Goal: Information Seeking & Learning: Learn about a topic

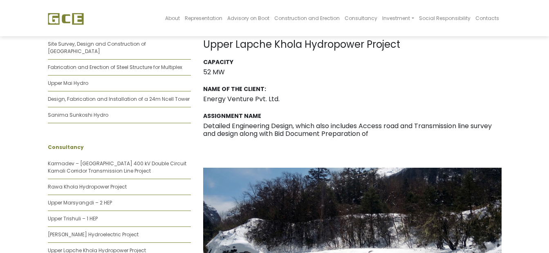
scroll to position [245, 0]
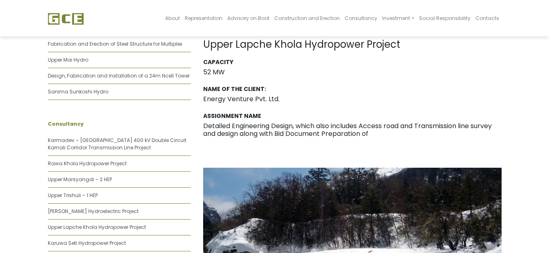
click at [500, 144] on div "Capacity 52 MW Name of the Client: Energy Venture Pvt. Ltd. Assignment Name Det…" at bounding box center [352, 103] width 298 height 89
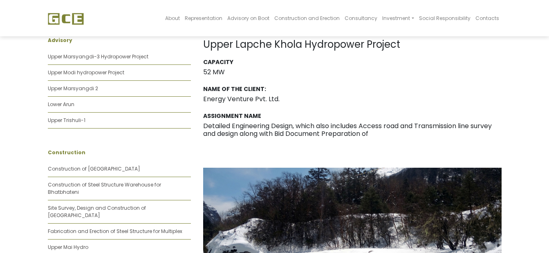
scroll to position [0, 0]
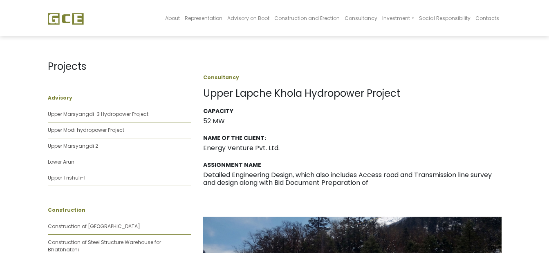
click at [70, 18] on img at bounding box center [66, 19] width 36 height 12
drag, startPoint x: 281, startPoint y: 147, endPoint x: 202, endPoint y: 146, distance: 79.3
copy h3 "Energy Venture Pvt. Ltd."
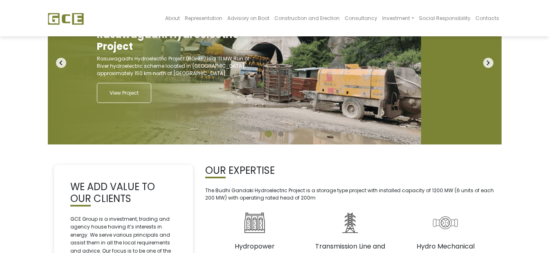
scroll to position [123, 0]
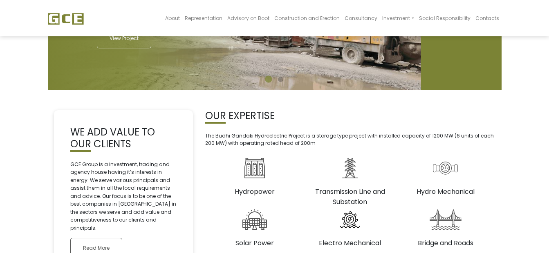
click at [261, 166] on img at bounding box center [255, 168] width 20 height 20
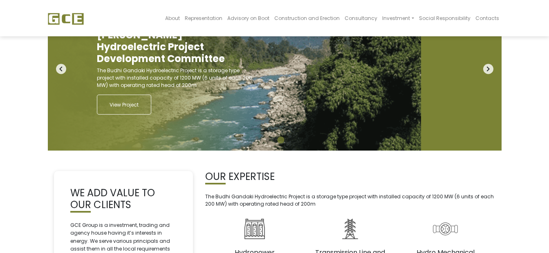
scroll to position [0, 0]
